Goal: Task Accomplishment & Management: Use online tool/utility

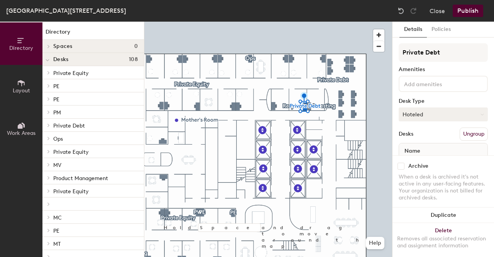
click at [416, 114] on button "Hoteled" at bounding box center [443, 114] width 89 height 14
click at [415, 138] on div "Assigned" at bounding box center [437, 138] width 77 height 12
click at [466, 15] on button "Publish" at bounding box center [468, 11] width 30 height 12
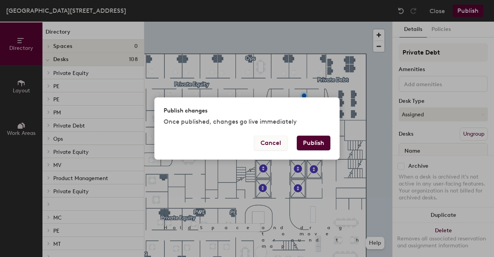
click at [276, 145] on button "Cancel" at bounding box center [271, 142] width 34 height 15
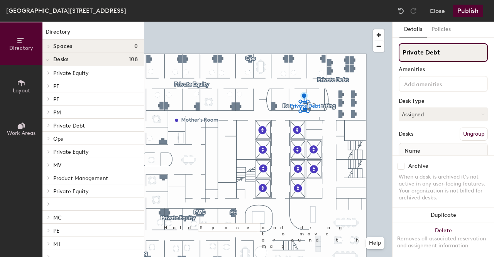
click at [420, 53] on input "Private Debt" at bounding box center [443, 52] width 89 height 19
paste input "Enterprise Services"
type input "Enterprise Services"
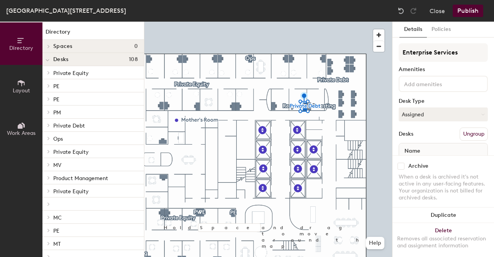
click at [465, 7] on button "Publish" at bounding box center [468, 11] width 30 height 12
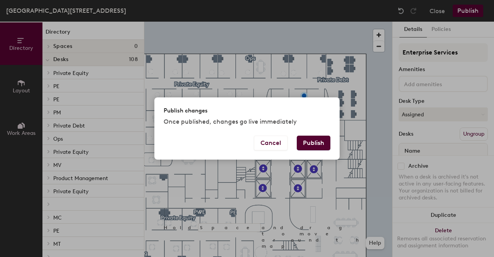
click at [315, 141] on button "Publish" at bounding box center [314, 142] width 34 height 15
